Goal: Information Seeking & Learning: Check status

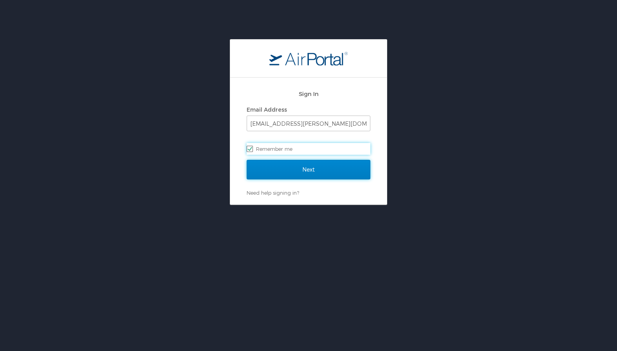
click at [291, 173] on input "Next" at bounding box center [309, 170] width 124 height 20
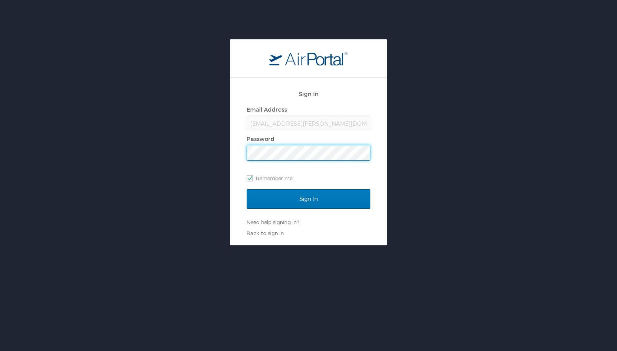
click at [299, 213] on div "Sign In" at bounding box center [309, 203] width 124 height 29
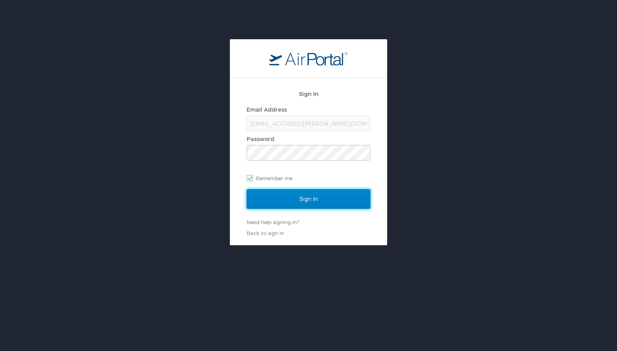
click at [299, 204] on input "Sign In" at bounding box center [309, 199] width 124 height 20
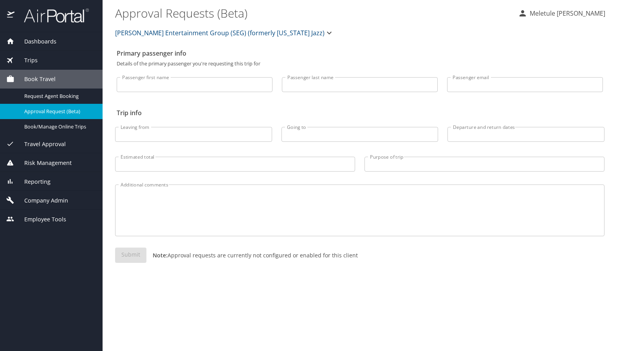
click at [48, 19] on img at bounding box center [52, 15] width 74 height 15
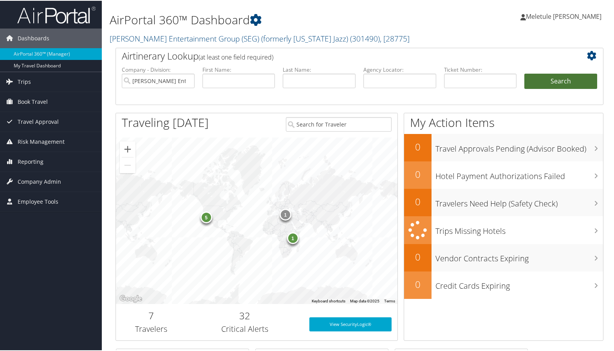
click at [524, 79] on button "Search" at bounding box center [560, 81] width 73 height 16
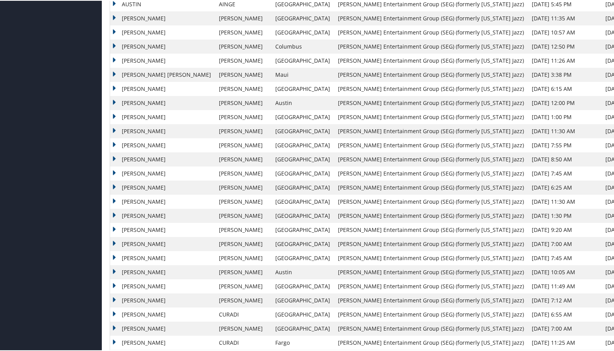
scroll to position [501, 0]
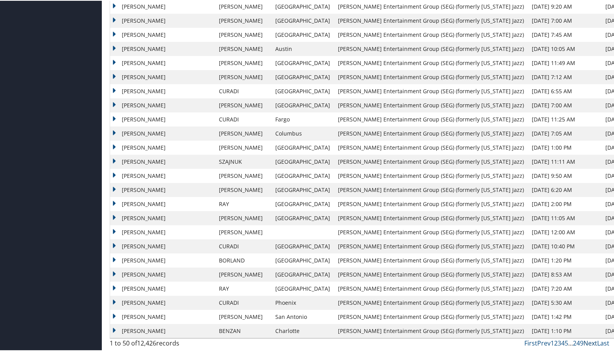
click at [591, 342] on link "Next" at bounding box center [591, 342] width 14 height 9
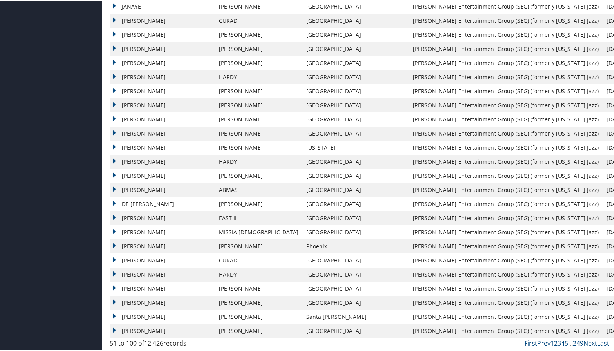
click at [588, 346] on div "First Prev 1 2 3 4 5 … 249 Next Last" at bounding box center [424, 342] width 372 height 9
click at [588, 342] on link "Next" at bounding box center [591, 342] width 14 height 9
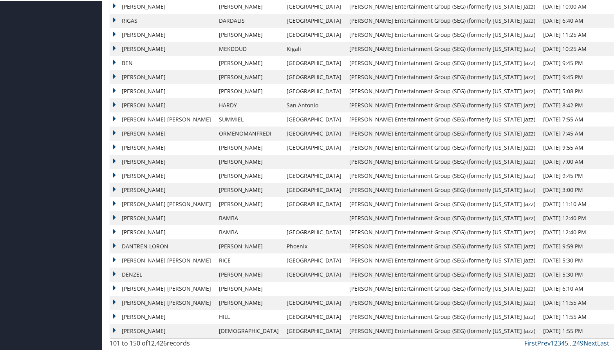
click at [540, 341] on link "Prev" at bounding box center [543, 342] width 13 height 9
